Goal: Task Accomplishment & Management: Manage account settings

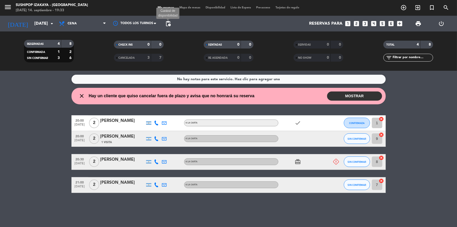
click at [165, 24] on span "pending_actions" at bounding box center [168, 23] width 6 height 6
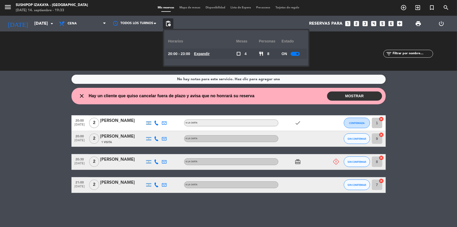
click at [210, 52] on u "Expandir" at bounding box center [202, 54] width 16 height 4
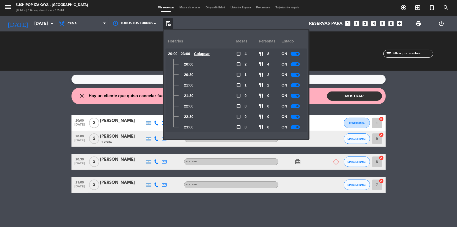
click at [298, 127] on span at bounding box center [297, 127] width 2 height 2
click at [297, 116] on span at bounding box center [297, 116] width 2 height 2
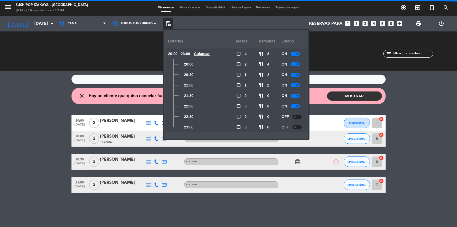
drag, startPoint x: 295, startPoint y: 106, endPoint x: 324, endPoint y: 118, distance: 30.9
click at [296, 106] on div at bounding box center [295, 106] width 9 height 4
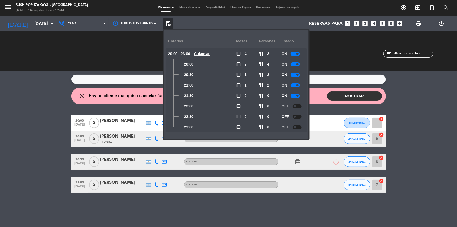
click at [410, 131] on bookings-row "20:00 [DATE] 2 [PERSON_NAME] A LA CARTA check CONFIRMADA 1 cancel 20:00 [DATE] …" at bounding box center [228, 153] width 457 height 77
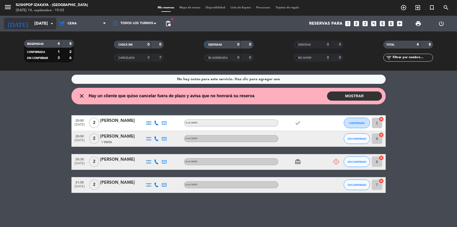
click at [40, 21] on input "[DATE]" at bounding box center [59, 24] width 55 height 10
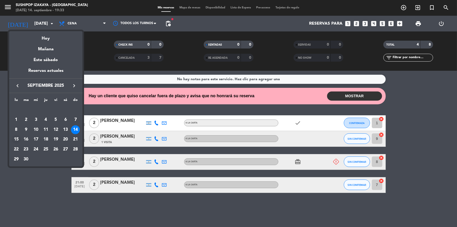
click at [14, 139] on div "15" at bounding box center [16, 139] width 9 height 9
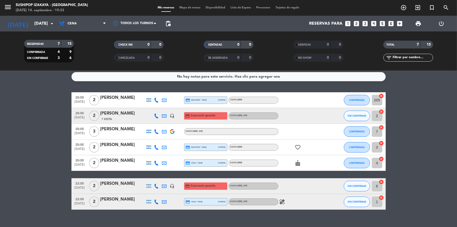
scroll to position [11, 0]
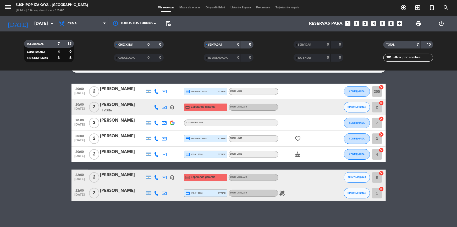
click at [437, 169] on bookings-row "20:00 [DATE] 2 [PERSON_NAME] credit_card master * 4938 stripe SUSHI LIBRE CONFI…" at bounding box center [228, 142] width 457 height 117
click at [32, 17] on div "[DATE] [DATE] arrow_drop_down" at bounding box center [30, 24] width 52 height 16
click at [32, 28] on input "[DATE]" at bounding box center [59, 24] width 55 height 10
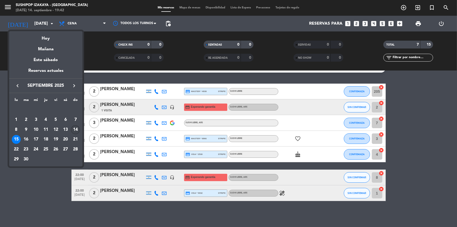
click at [76, 130] on div "14" at bounding box center [75, 129] width 9 height 9
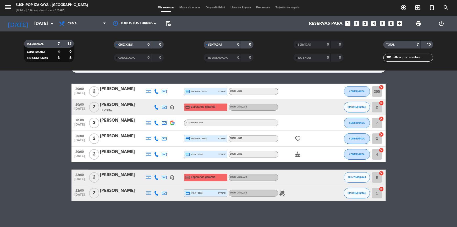
type input "[DATE]"
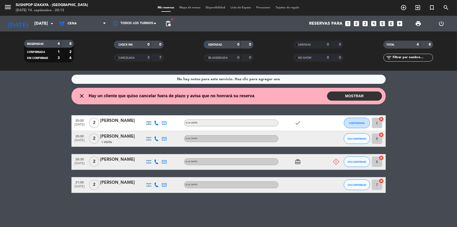
click at [231, 207] on div "No hay notas para este servicio. Haz clic para agregar una close Hay un cliente…" at bounding box center [228, 149] width 457 height 156
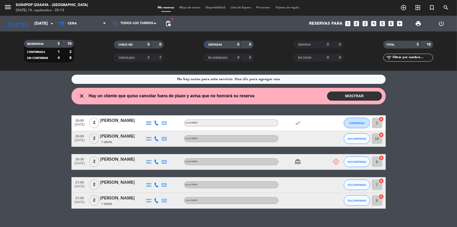
click at [29, 173] on bookings-row "20:00 [DATE] 2 [PERSON_NAME] A LA CARTA check CONFIRMADA 1 cancel 20:00 [DATE] …" at bounding box center [228, 161] width 457 height 93
